Goal: Task Accomplishment & Management: Manage account settings

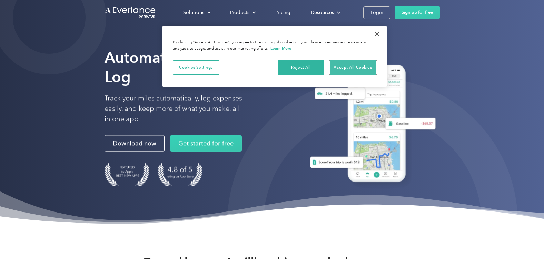
click at [360, 69] on button "Accept All Cookies" at bounding box center [353, 67] width 47 height 14
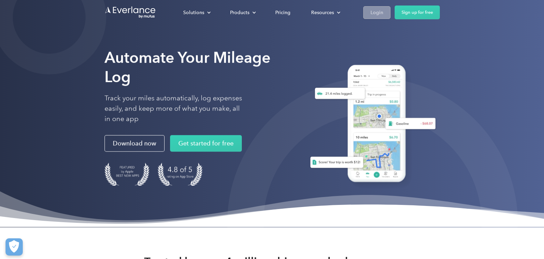
click at [370, 14] on div "Login" at bounding box center [376, 12] width 13 height 9
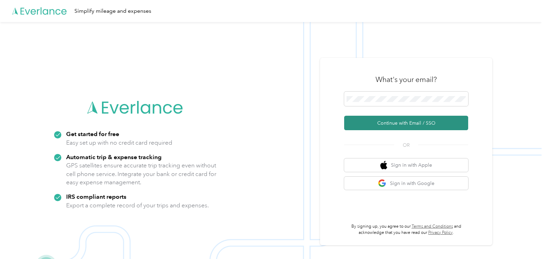
click at [378, 123] on button "Continue with Email / SSO" at bounding box center [406, 123] width 124 height 14
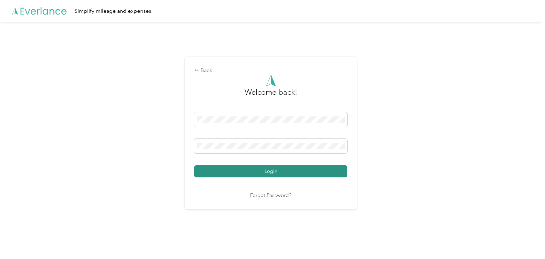
click at [280, 176] on button "Login" at bounding box center [270, 171] width 153 height 12
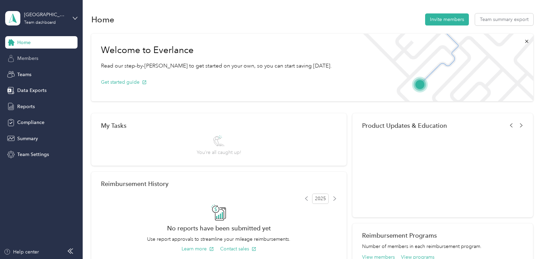
click at [36, 57] on span "Members" at bounding box center [27, 58] width 21 height 7
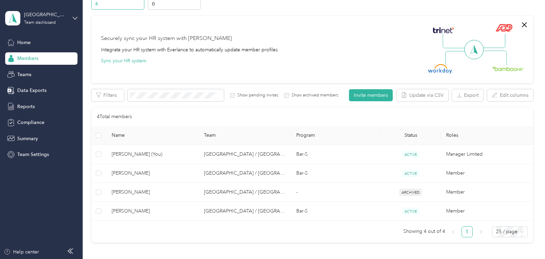
scroll to position [45, 0]
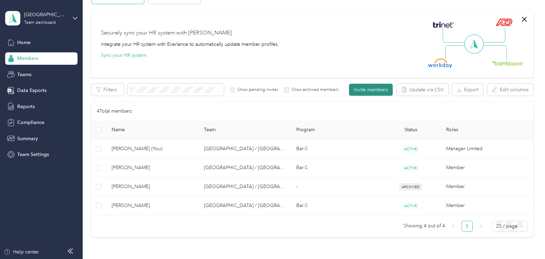
click at [371, 89] on button "Invite members" at bounding box center [371, 90] width 44 height 12
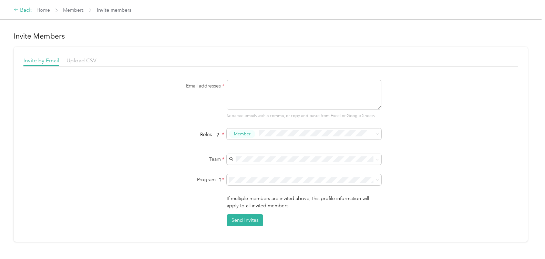
click at [22, 11] on div "Back" at bounding box center [23, 10] width 18 height 8
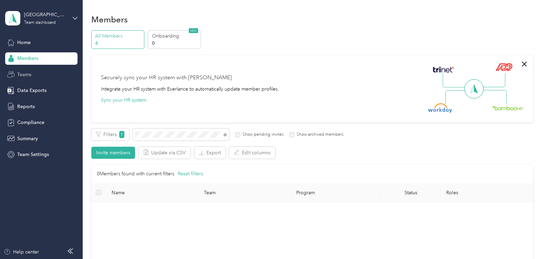
click at [43, 72] on div "Teams" at bounding box center [41, 74] width 72 height 12
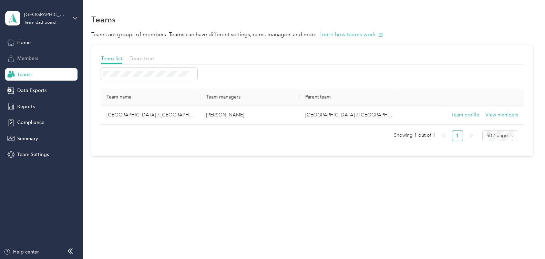
click at [48, 60] on div "Members" at bounding box center [41, 58] width 72 height 12
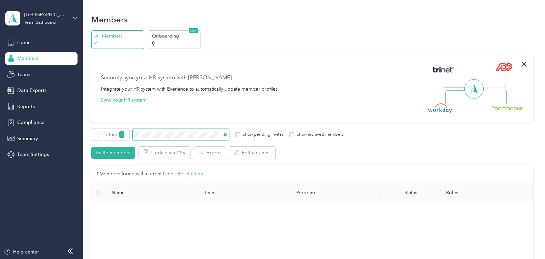
click at [226, 135] on icon at bounding box center [225, 134] width 3 height 3
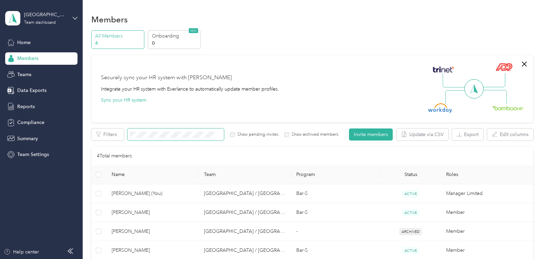
click at [71, 17] on div "Los Angeles / Los Altos Team dashboard" at bounding box center [41, 18] width 72 height 24
click at [47, 87] on div "Log out" at bounding box center [116, 88] width 213 height 12
